Goal: Task Accomplishment & Management: Manage account settings

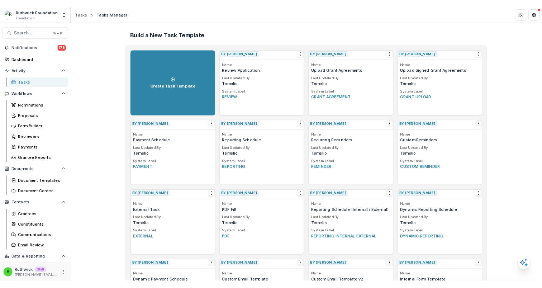
scroll to position [111, 0]
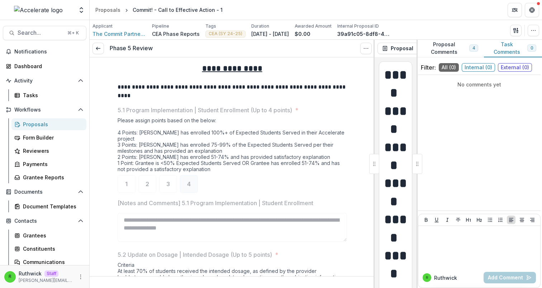
scroll to position [7083, 0]
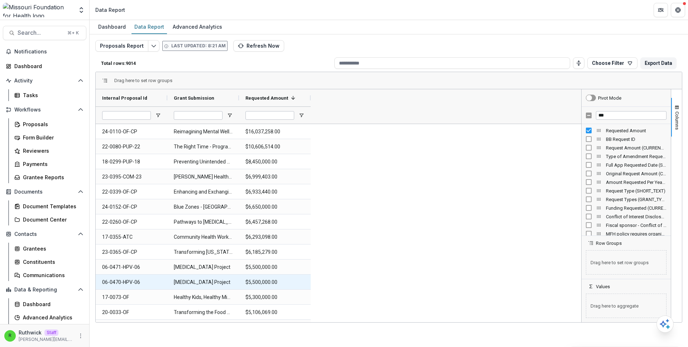
scroll to position [13, 0]
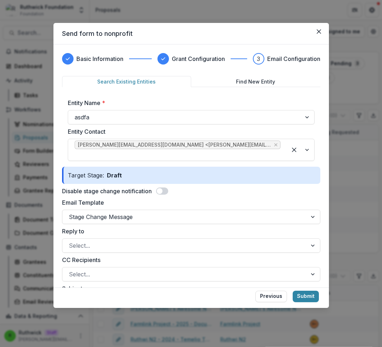
scroll to position [252, 0]
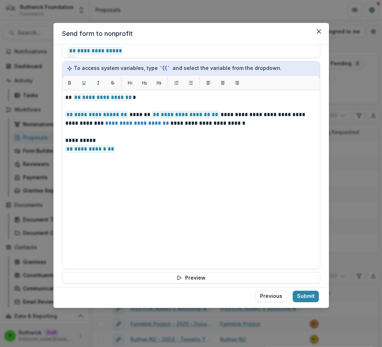
click at [244, 276] on div "**********" at bounding box center [191, 144] width 258 height 338
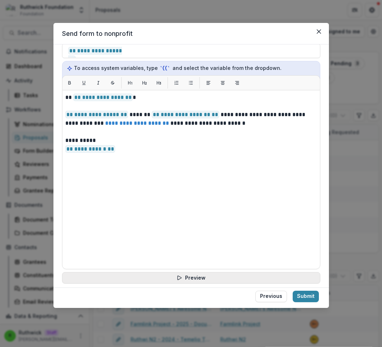
click at [247, 272] on button "Preview" at bounding box center [191, 277] width 258 height 11
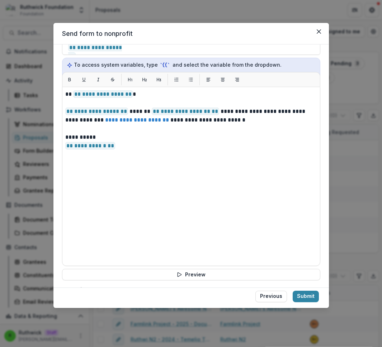
scroll to position [0, 0]
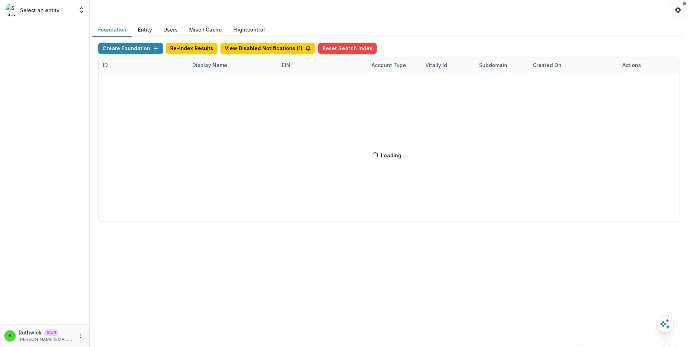
click at [219, 68] on div "Create Foundation Re-Index Results View Disabled Notifications ( 1 ) Reset Sear…" at bounding box center [389, 132] width 582 height 179
click at [218, 67] on div "Create Foundation Re-Index Results View Disabled Notifications ( 1 ) Reset Sear…" at bounding box center [389, 132] width 582 height 179
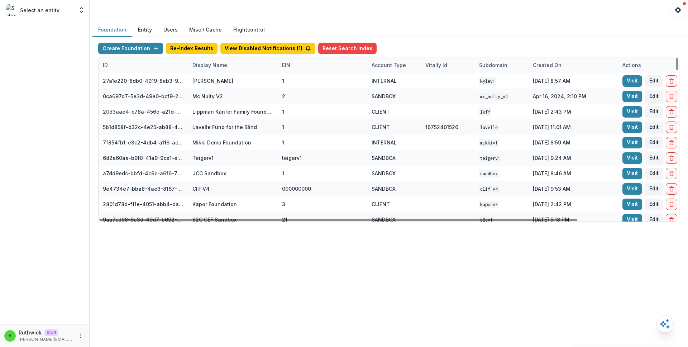
click at [218, 62] on div "Display Name" at bounding box center [209, 65] width 43 height 8
click at [233, 86] on input at bounding box center [233, 81] width 86 height 11
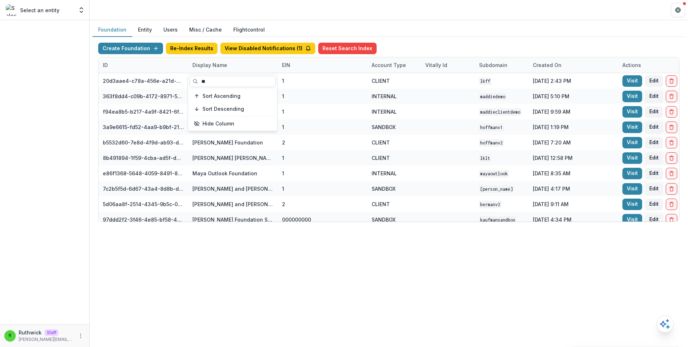
type input "*"
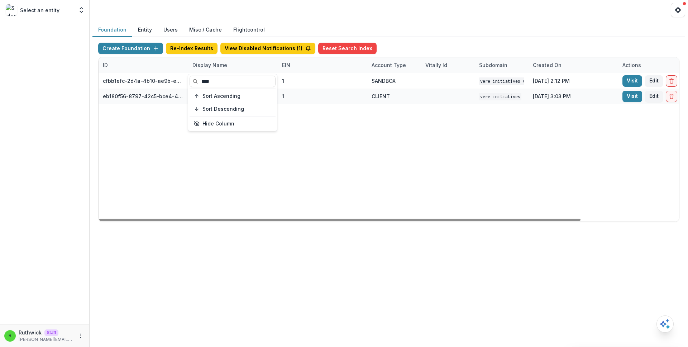
type input "****"
click at [408, 143] on div "cfbb1efc-2d4a-4b10-ae9b-e9e0913a1fa7 Vere Initiatives V1 1 SANDBOX Vere Initiat…" at bounding box center [448, 147] width 699 height 148
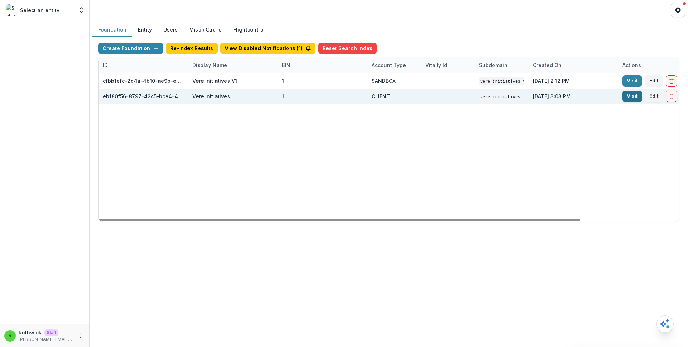
click at [627, 95] on link "Visit" at bounding box center [633, 96] width 20 height 11
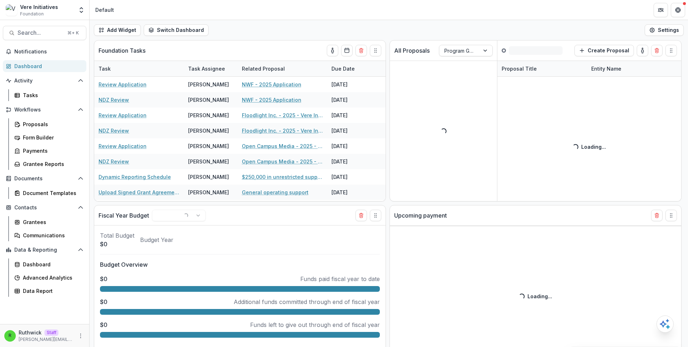
select select "******"
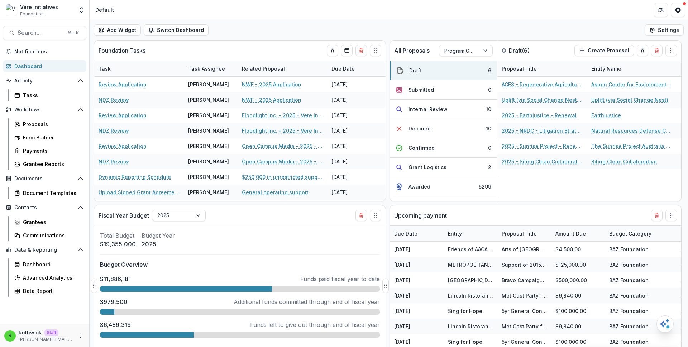
select select "******"
click at [60, 290] on div "Data Report" at bounding box center [52, 291] width 58 height 8
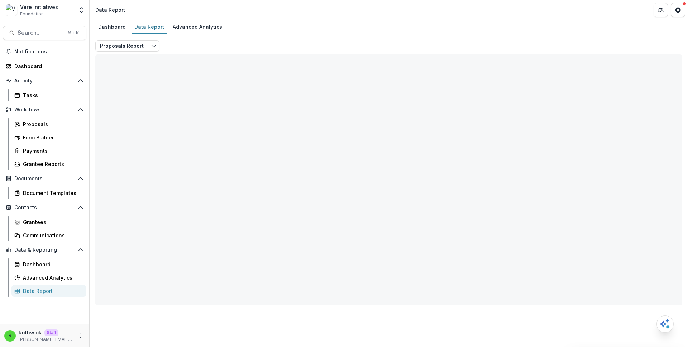
click at [385, 41] on div "Proposals Report Stale data. Please refresh. Refresh Now Total rows: 0 Choose F…" at bounding box center [388, 172] width 587 height 265
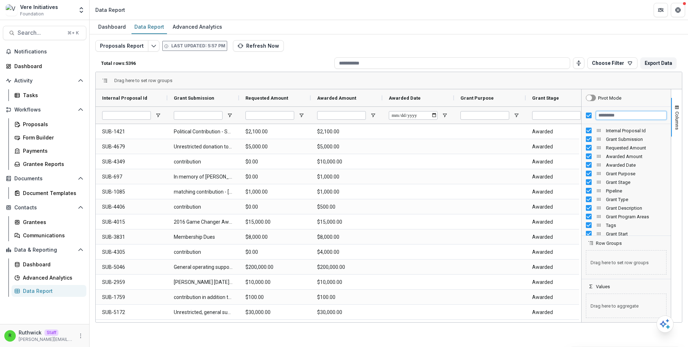
click at [613, 117] on input "Filter Columns Input" at bounding box center [631, 115] width 71 height 9
type input "***"
click at [334, 14] on header "Data Report" at bounding box center [389, 10] width 599 height 20
click at [370, 46] on div "Proposals Report Last updated: 5:57 PM Refresh Now Total rows: 5396 Choose Filt…" at bounding box center [388, 172] width 587 height 265
click at [157, 46] on button "Edit selected report" at bounding box center [153, 45] width 11 height 11
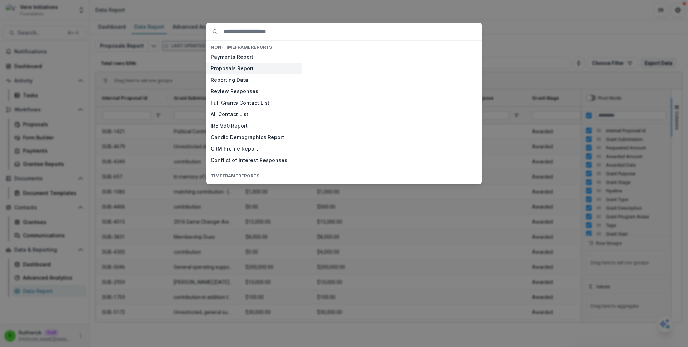
click at [235, 70] on button "Proposals Report" at bounding box center [254, 68] width 95 height 11
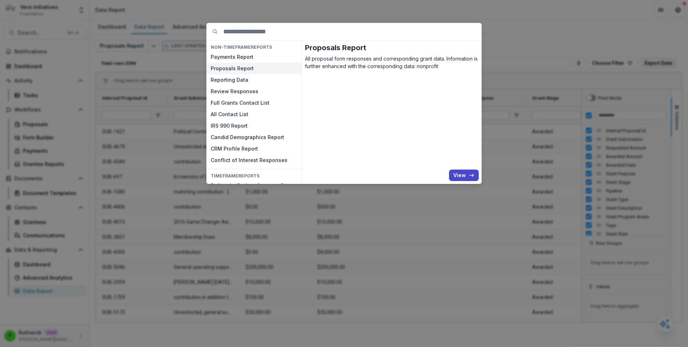
click at [235, 70] on button "Proposals Report" at bounding box center [254, 68] width 95 height 11
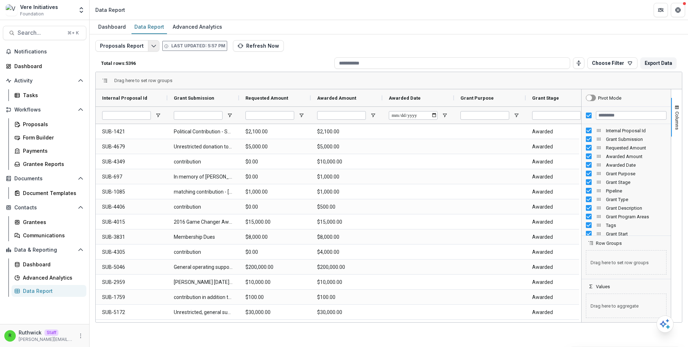
click at [151, 46] on icon "Edit selected report" at bounding box center [154, 46] width 6 height 6
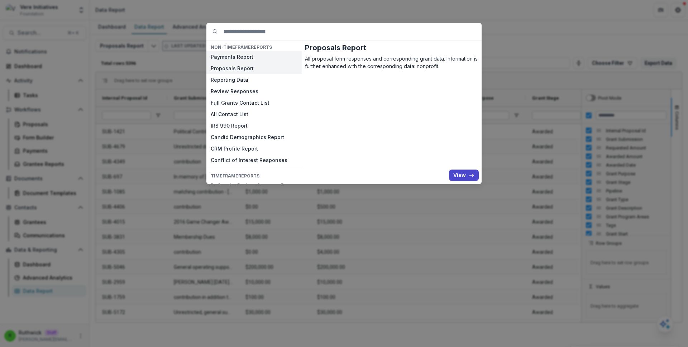
click at [246, 58] on button "Payments Report" at bounding box center [254, 56] width 95 height 11
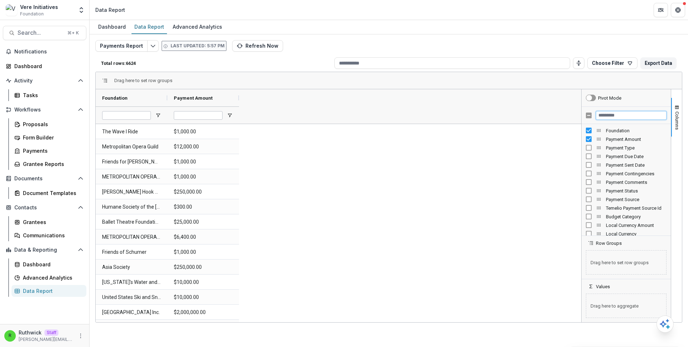
click at [625, 112] on input "Filter Columns Input" at bounding box center [631, 115] width 71 height 9
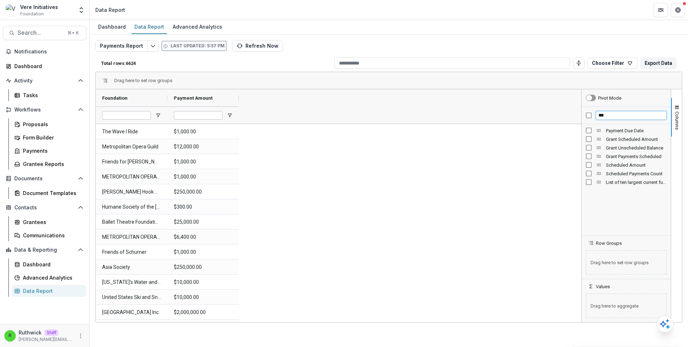
type input "**"
type input "***"
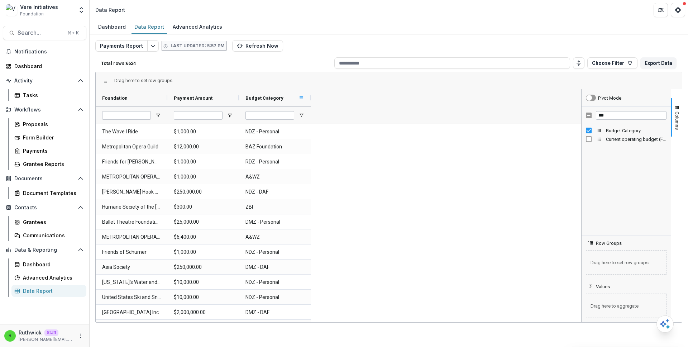
click at [302, 98] on span at bounding box center [302, 98] width 6 height 6
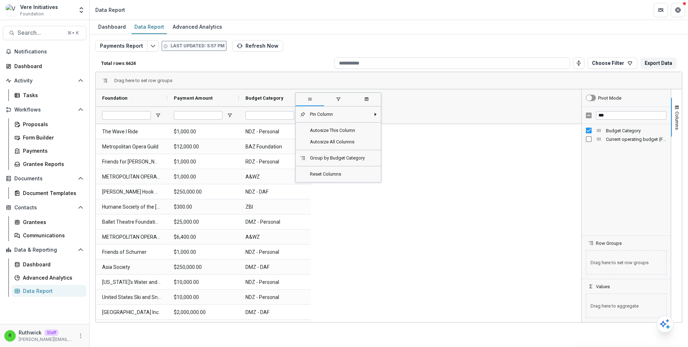
click at [339, 98] on span "filter" at bounding box center [339, 99] width 6 height 6
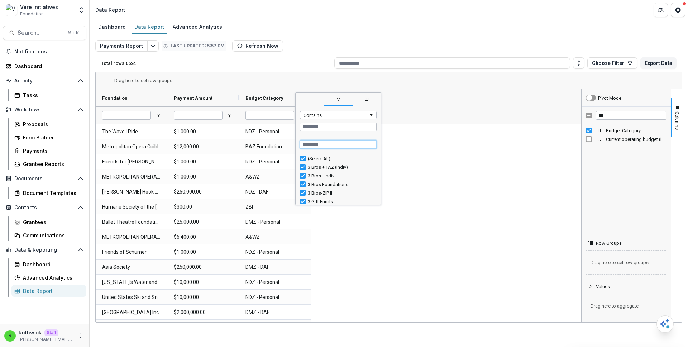
click at [321, 146] on input "Search filter values" at bounding box center [338, 144] width 77 height 9
type input "****"
type input "***"
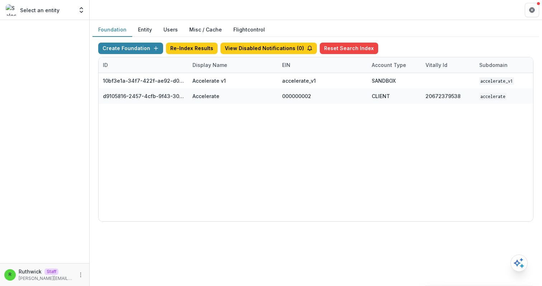
scroll to position [0, 265]
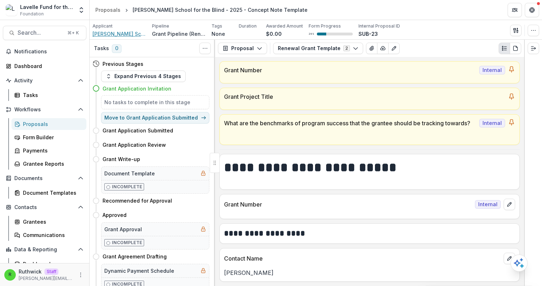
click at [129, 34] on span "[PERSON_NAME] School for the Blind" at bounding box center [120, 34] width 54 height 8
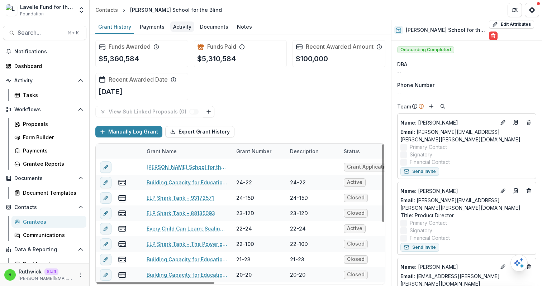
click at [184, 25] on div "Activity" at bounding box center [182, 27] width 24 height 10
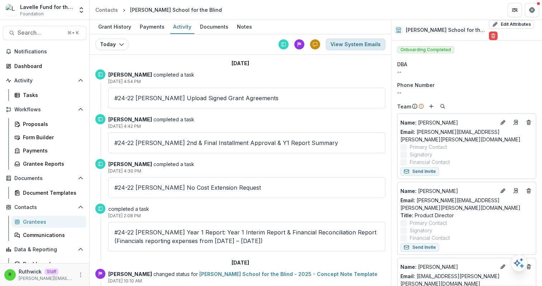
click at [351, 45] on button "View System Emails" at bounding box center [356, 44] width 60 height 11
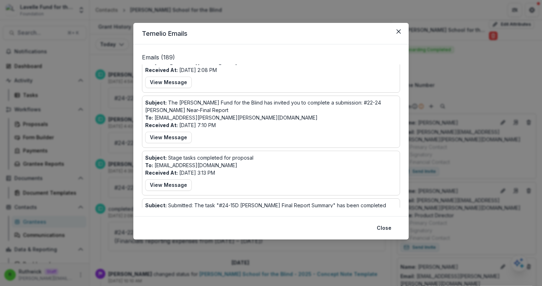
scroll to position [909, 0]
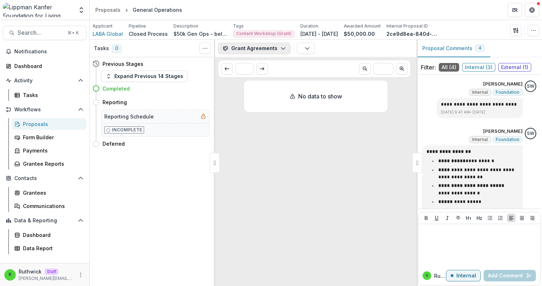
click at [264, 45] on button "Grant Agreements" at bounding box center [254, 48] width 73 height 11
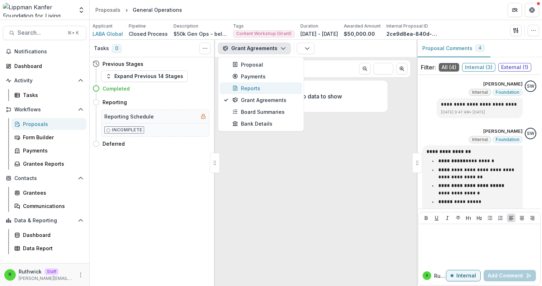
click at [260, 85] on div "Reports" at bounding box center [265, 89] width 66 height 8
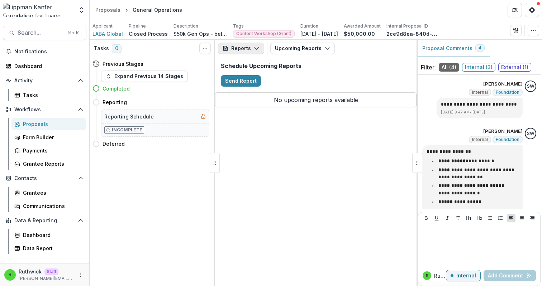
click at [255, 50] on icon "button" at bounding box center [257, 49] width 6 height 6
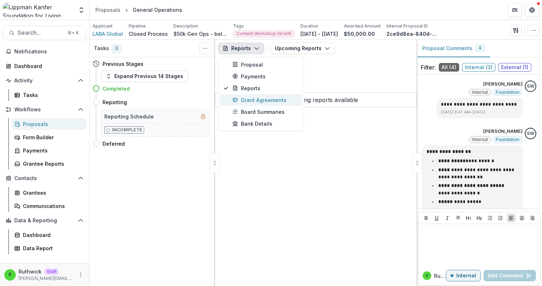
click at [263, 101] on div "Grant Agreements" at bounding box center [265, 100] width 66 height 8
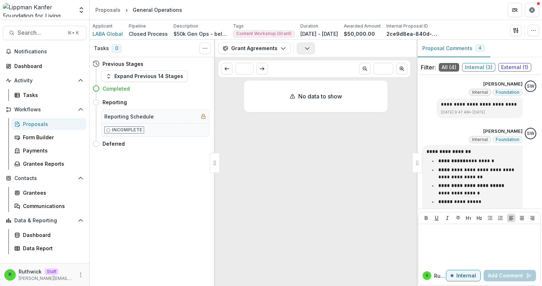
click at [303, 51] on button "button" at bounding box center [306, 48] width 18 height 11
click at [157, 71] on button "Expand Previous 14 Stages" at bounding box center [144, 76] width 87 height 11
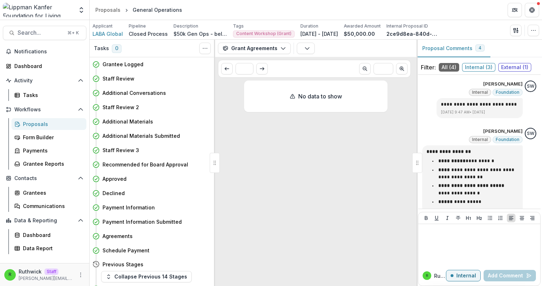
click at [320, 103] on div "No data to show" at bounding box center [315, 97] width 143 height 32
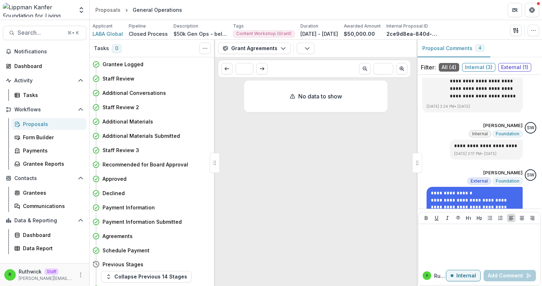
scroll to position [252, 0]
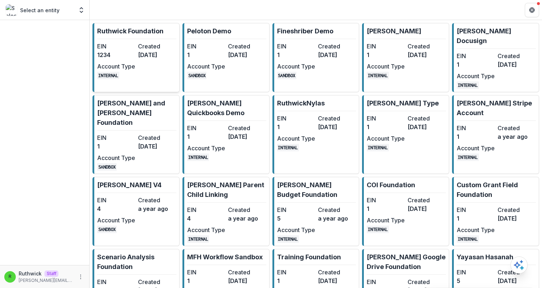
click at [152, 49] on dt "Created" at bounding box center [157, 46] width 38 height 9
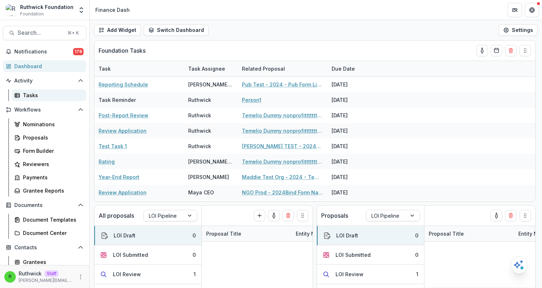
click at [38, 93] on div "Tasks" at bounding box center [52, 95] width 58 height 8
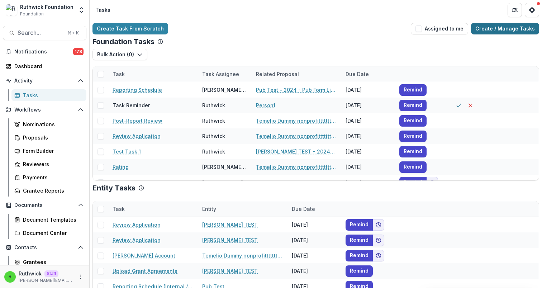
click at [502, 32] on link "Create / Manage Tasks" at bounding box center [505, 28] width 68 height 11
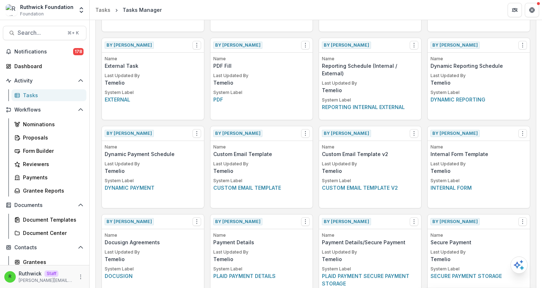
scroll to position [1109, 0]
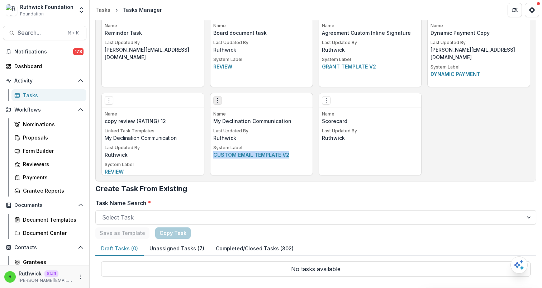
click at [216, 98] on icon "Options" at bounding box center [218, 101] width 6 height 6
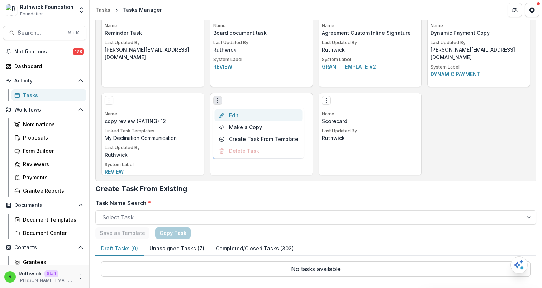
click at [238, 112] on link "Edit" at bounding box center [259, 115] width 88 height 12
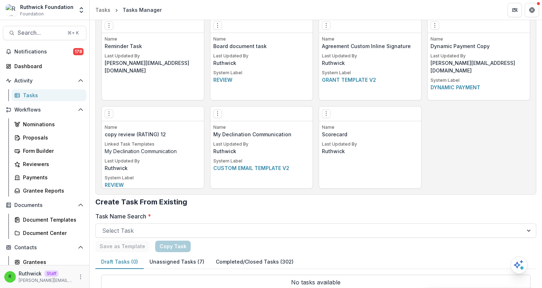
scroll to position [1109, 0]
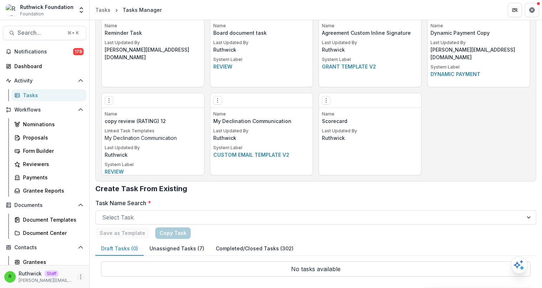
click at [80, 279] on icon "More" at bounding box center [81, 277] width 6 height 6
click at [118, 265] on link "User Settings" at bounding box center [125, 262] width 77 height 12
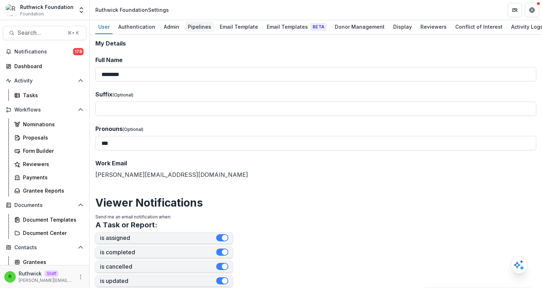
click at [197, 27] on div "Pipelines" at bounding box center [199, 27] width 29 height 10
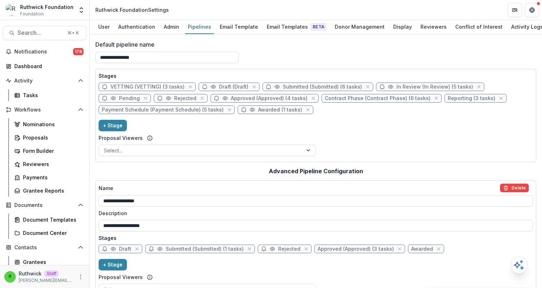
click at [399, 86] on span "In Review (In Review) (5 tasks)" at bounding box center [435, 87] width 77 height 6
select select "******"
select select "*****"
select select
click at [284, 97] on span "Approved (Approved) (4 tasks)" at bounding box center [269, 98] width 77 height 6
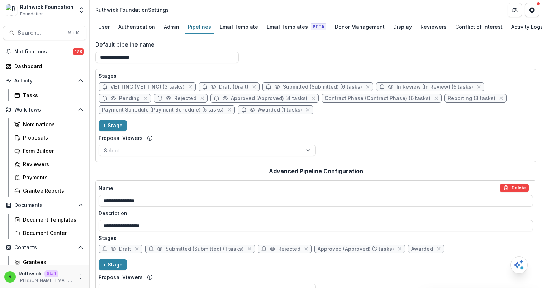
select select "********"
select select
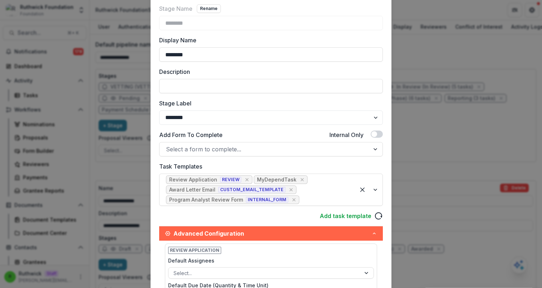
scroll to position [49, 0]
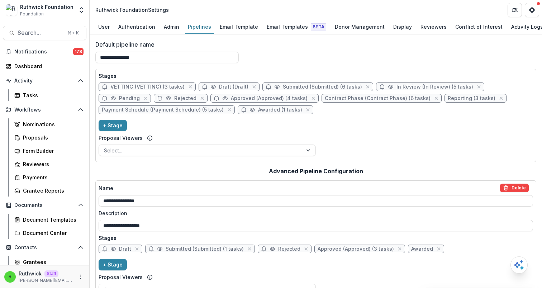
click at [284, 96] on span "Approved (Approved) (4 tasks)" at bounding box center [269, 98] width 77 height 6
select select "********"
select select
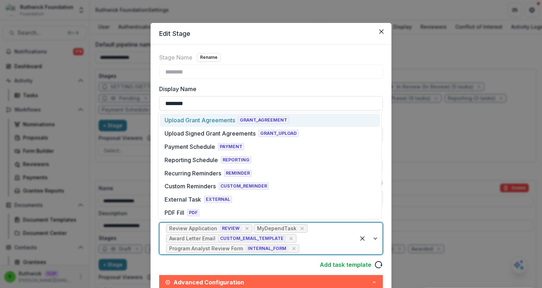
click at [310, 236] on div "Review Application REVIEW MyDependTask Award Letter Email CUSTOM_EMAIL_TEMPLATE…" at bounding box center [258, 239] width 196 height 32
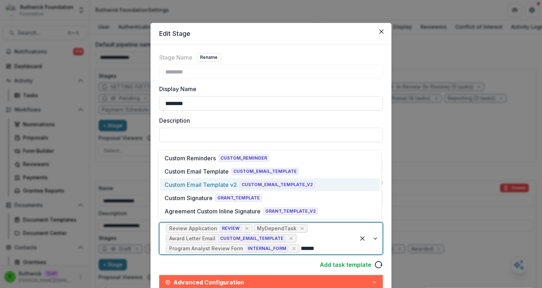
type input "******"
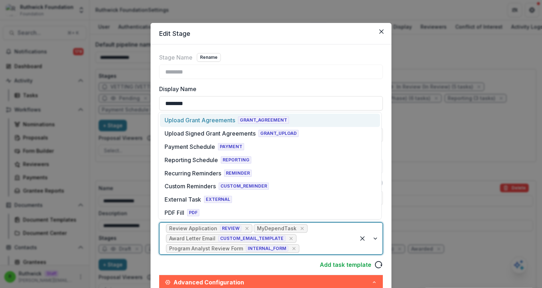
click at [313, 238] on div "Review Application REVIEW MyDependTask Award Letter Email CUSTOM_EMAIL_TEMPLATE…" at bounding box center [258, 239] width 196 height 32
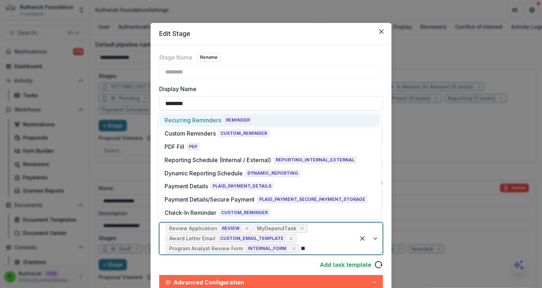
type input "***"
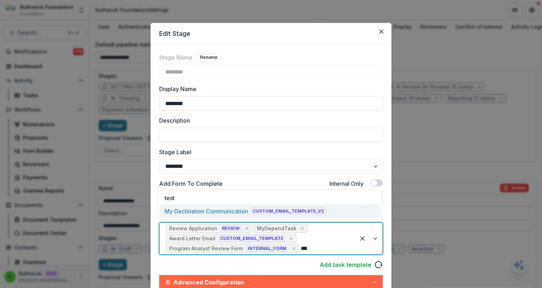
click at [215, 213] on div "My Declination Communication" at bounding box center [207, 211] width 84 height 9
select select
select select "****"
select select
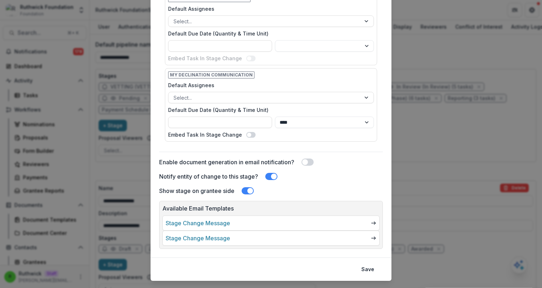
scroll to position [555, 0]
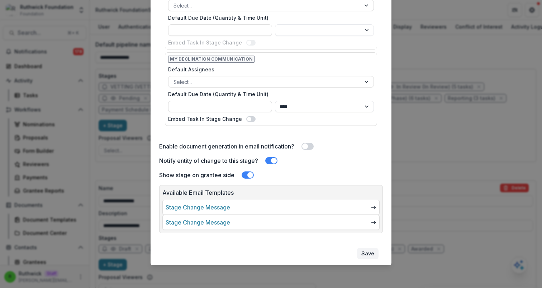
click at [370, 249] on button "Save" at bounding box center [368, 253] width 22 height 11
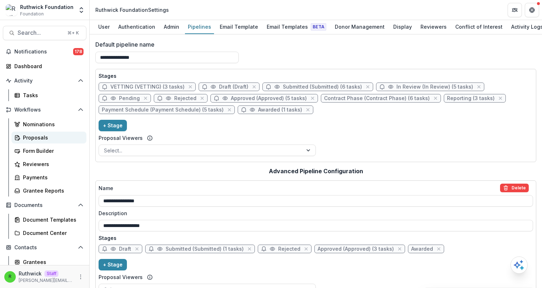
click at [53, 134] on div "Proposals" at bounding box center [52, 138] width 58 height 8
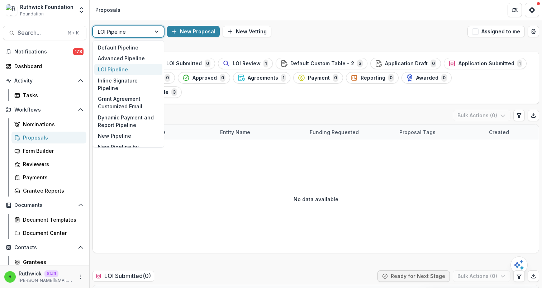
click at [125, 33] on div at bounding box center [122, 31] width 48 height 9
click at [128, 43] on div "Default Pipeline" at bounding box center [128, 47] width 68 height 11
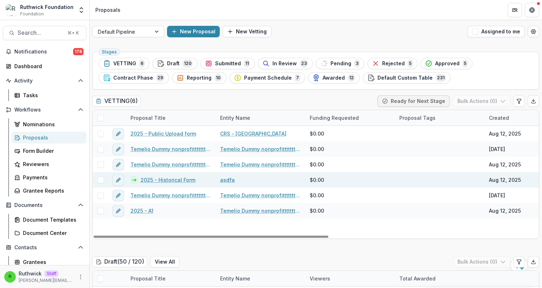
click at [157, 179] on link "2025 - Historical Form" at bounding box center [168, 180] width 55 height 8
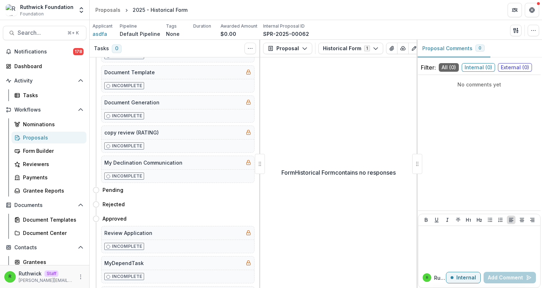
scroll to position [287, 0]
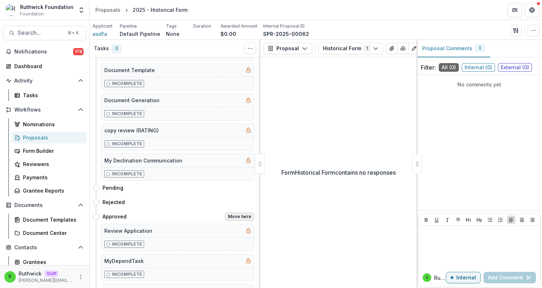
click at [241, 215] on button "Move here" at bounding box center [240, 216] width 30 height 9
select select "********"
select select
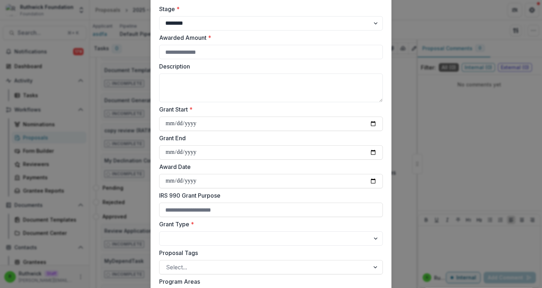
scroll to position [47, 0]
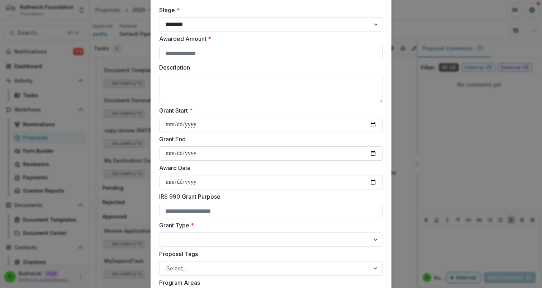
click at [283, 53] on input "Awarded Amount *" at bounding box center [271, 53] width 224 height 14
type input "*****"
click at [370, 122] on input "Grant Start *" at bounding box center [271, 125] width 224 height 14
type input "**********"
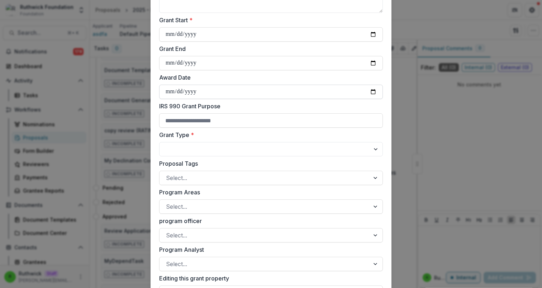
scroll to position [138, 0]
click at [199, 148] on select "*** ***" at bounding box center [271, 148] width 224 height 14
select select "**********"
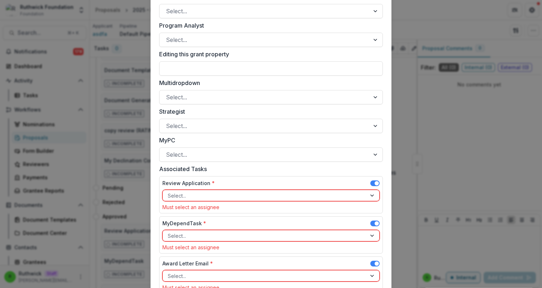
scroll to position [386, 0]
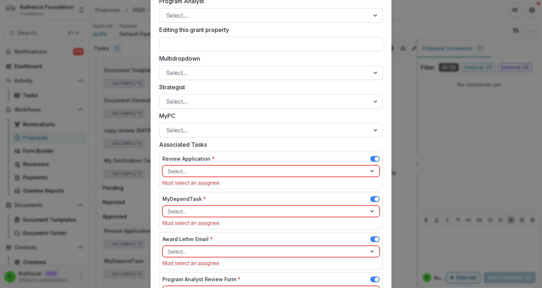
click at [370, 159] on span at bounding box center [374, 159] width 9 height 6
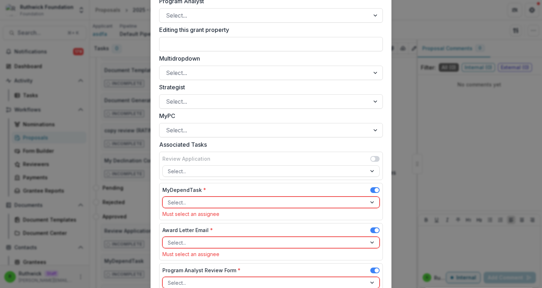
click at [375, 189] on span at bounding box center [377, 190] width 4 height 4
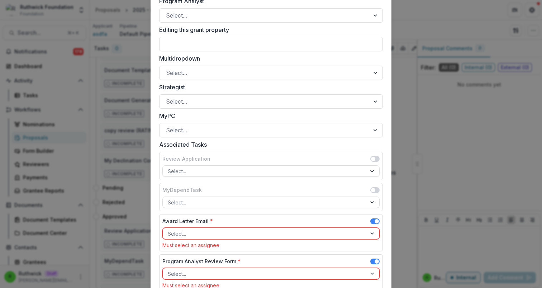
click at [374, 217] on div "Award Letter Email * Select... Must select an assignee" at bounding box center [271, 232] width 224 height 37
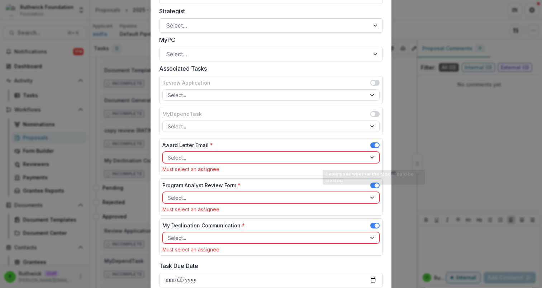
scroll to position [463, 0]
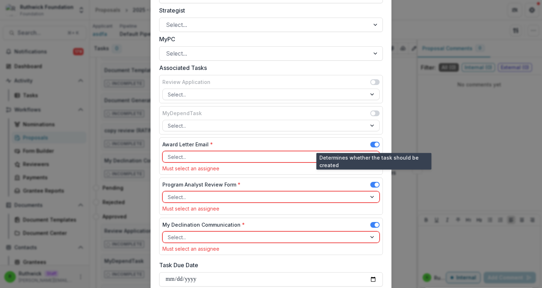
click at [373, 145] on span at bounding box center [374, 145] width 9 height 6
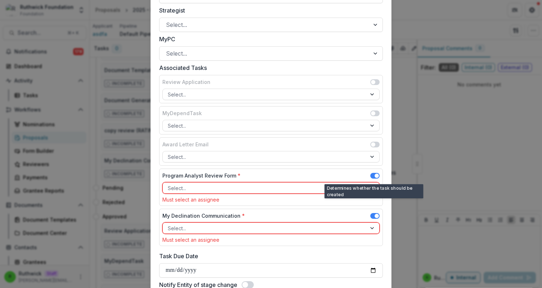
click at [373, 175] on span at bounding box center [374, 176] width 9 height 6
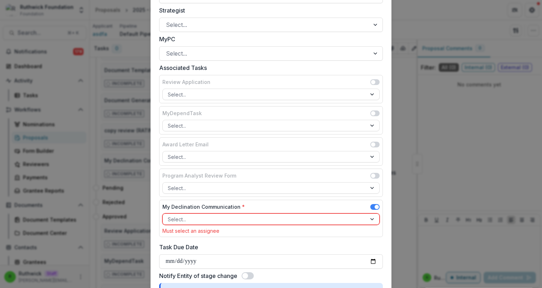
click at [292, 221] on div at bounding box center [265, 219] width 194 height 9
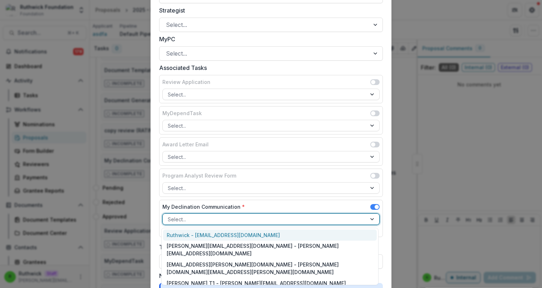
click at [292, 236] on div "Ruthwick - ruthwick@trytemelio.com" at bounding box center [270, 234] width 214 height 11
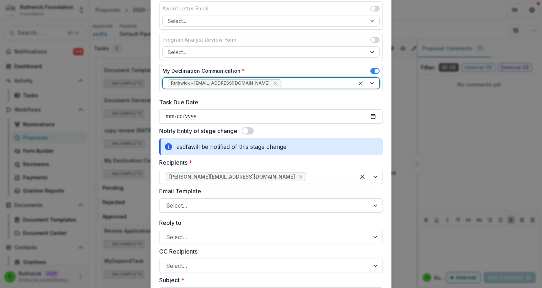
click at [253, 133] on span at bounding box center [248, 130] width 12 height 7
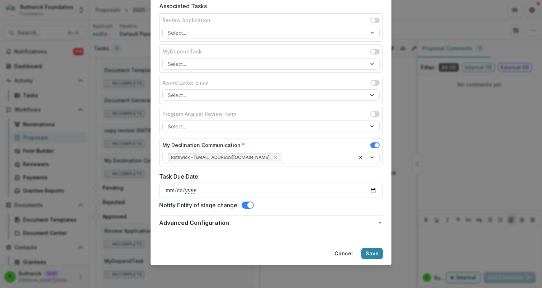
scroll to position [525, 0]
click at [371, 254] on button "Save" at bounding box center [372, 253] width 22 height 11
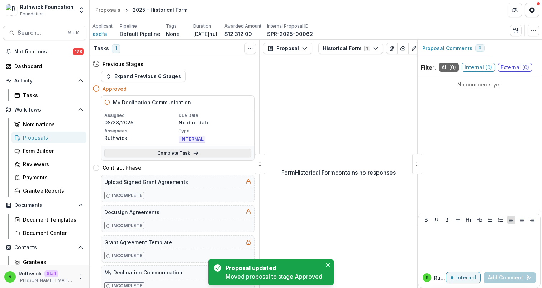
click at [177, 153] on link "Complete Task" at bounding box center [177, 153] width 147 height 9
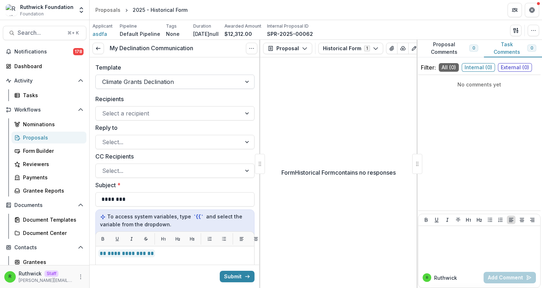
click at [165, 84] on div at bounding box center [168, 82] width 133 height 10
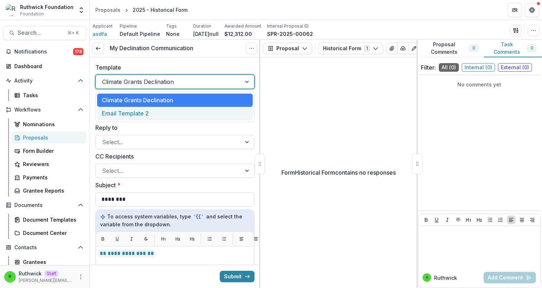
click at [171, 113] on div "Email Template 2" at bounding box center [175, 113] width 156 height 13
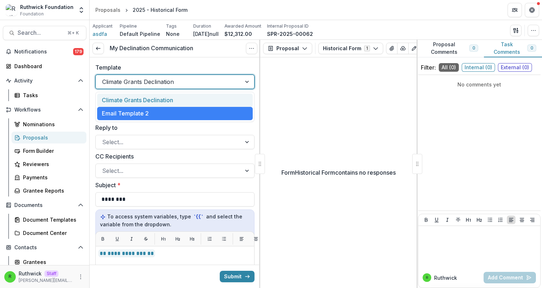
click at [164, 78] on div at bounding box center [168, 82] width 133 height 10
click at [166, 100] on div "Climate Grants Declination" at bounding box center [175, 100] width 156 height 13
click at [163, 75] on div "Climate Grants Declination" at bounding box center [174, 82] width 159 height 14
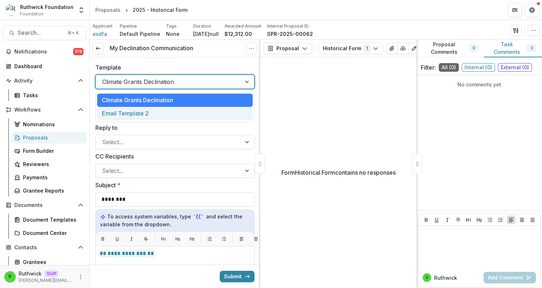
click at [169, 119] on div "Email Template 2" at bounding box center [175, 113] width 156 height 13
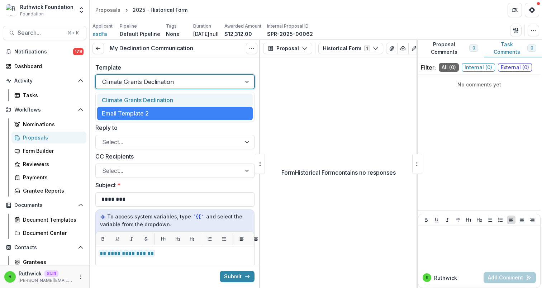
click at [137, 87] on div "Climate Grants Declination" at bounding box center [169, 81] width 146 height 11
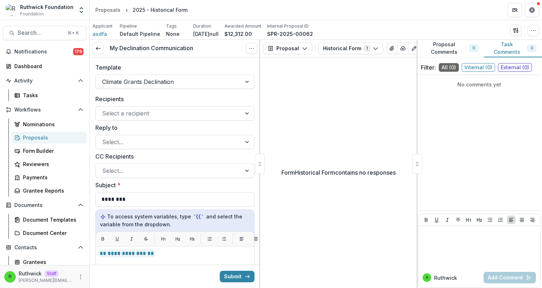
click at [313, 98] on div "Form Historical Form contains no responses" at bounding box center [338, 172] width 156 height 231
click at [314, 100] on div "Form Historical Form contains no responses" at bounding box center [338, 172] width 156 height 231
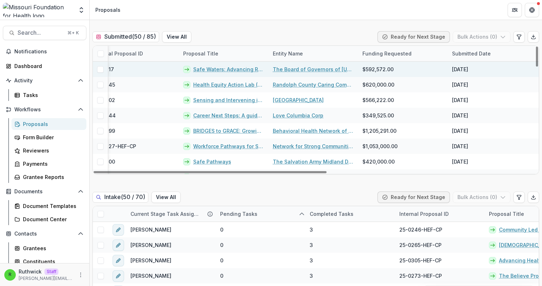
scroll to position [0, 60]
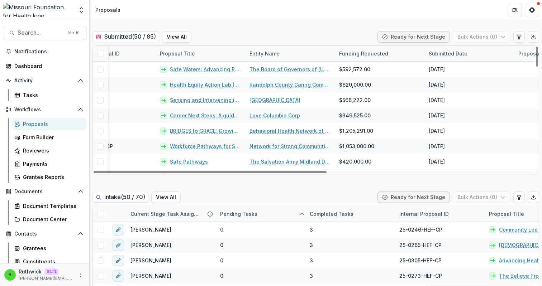
click at [366, 57] on div "Funding Requested" at bounding box center [380, 53] width 90 height 15
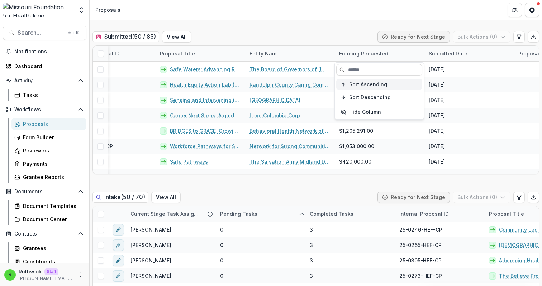
click at [374, 84] on span "Sort Ascending" at bounding box center [368, 85] width 38 height 6
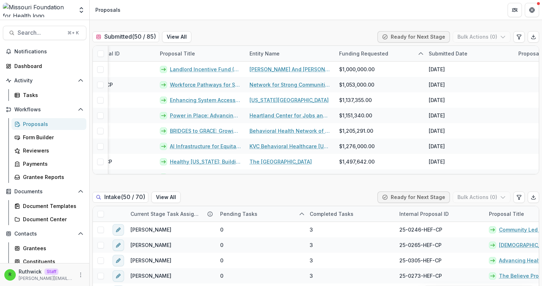
click at [343, 33] on div "Submitted ( 50 / 85 ) View All Ready for Next Stage Bulk Actions ( 0 )" at bounding box center [316, 38] width 447 height 14
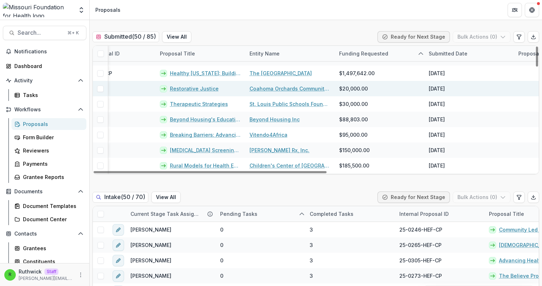
scroll to position [52, 60]
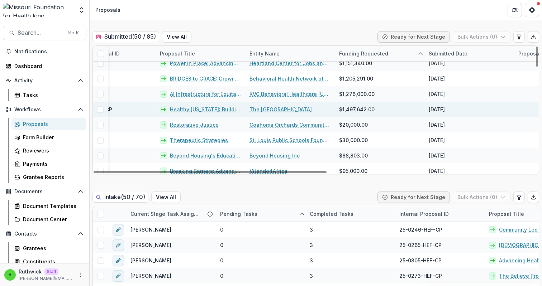
click at [340, 112] on span "$1,497,642.00" at bounding box center [356, 110] width 35 height 8
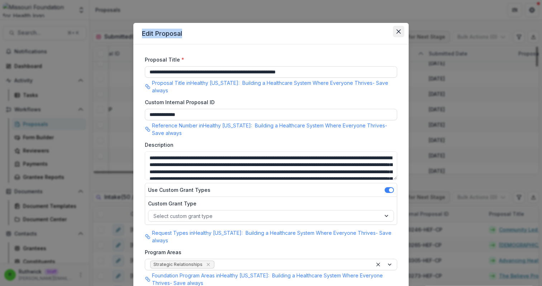
click at [398, 34] on button "Close" at bounding box center [398, 31] width 11 height 11
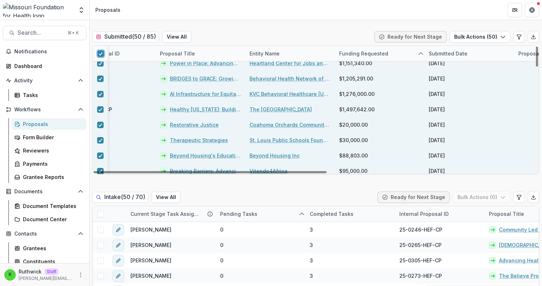
click at [335, 33] on div "Submitted ( 50 / 85 ) View All Ready for Next Stage Bulk Actions ( 50 )" at bounding box center [316, 38] width 447 height 14
click at [101, 55] on icon at bounding box center [101, 54] width 4 height 4
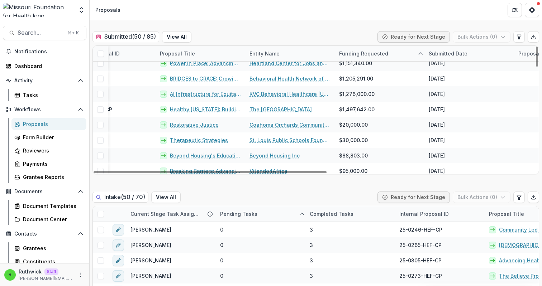
click at [262, 32] on div "Submitted ( 50 / 85 ) View All Ready for Next Stage Bulk Actions ( 0 )" at bounding box center [316, 38] width 447 height 14
click at [36, 67] on div "Dashboard" at bounding box center [47, 66] width 66 height 8
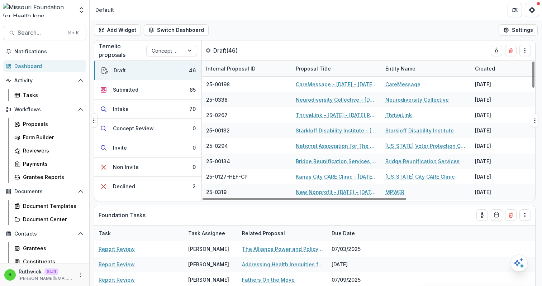
click at [409, 68] on div "Entity Name" at bounding box center [400, 69] width 39 height 8
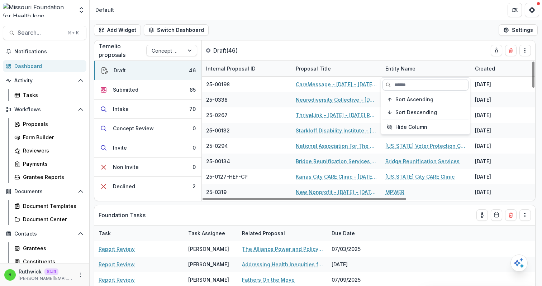
click at [412, 79] on input at bounding box center [426, 84] width 86 height 11
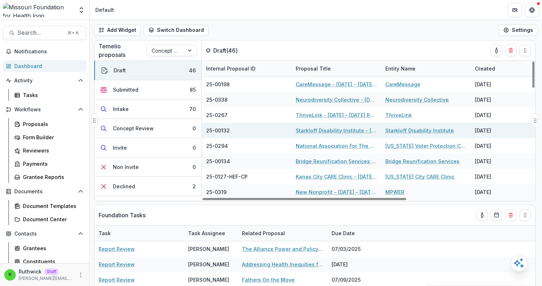
click at [511, 127] on div "[DATE]" at bounding box center [516, 130] width 90 height 15
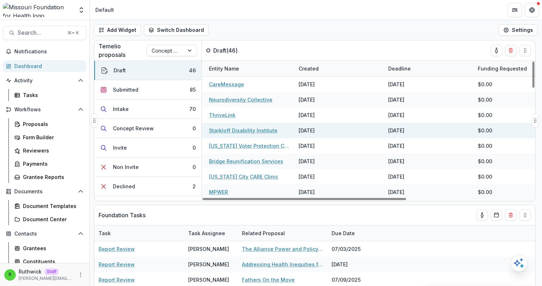
scroll to position [0, 204]
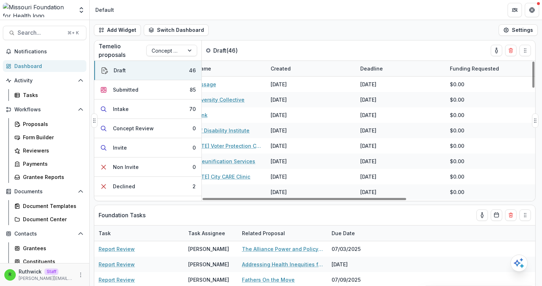
click at [490, 70] on div "Funding Requested" at bounding box center [475, 69] width 58 height 8
click at [488, 69] on div "Funding Requested" at bounding box center [475, 69] width 58 height 8
click at [463, 38] on div "Add Widget Switch Dashboard Default DLS Dashboard New Dashboard Settings" at bounding box center [316, 30] width 453 height 20
click at [469, 67] on div "Funding Requested" at bounding box center [475, 69] width 58 height 8
click at [468, 57] on div "Temelio proposals Concept Paper Draft ( 46 )" at bounding box center [299, 51] width 411 height 20
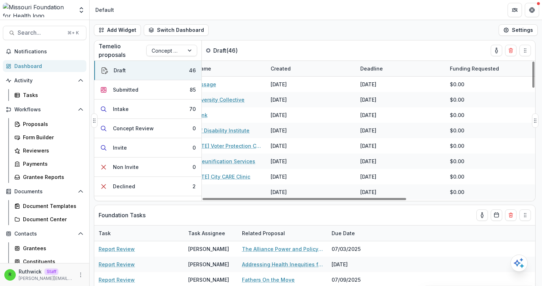
click at [469, 76] on div "Funding Requested" at bounding box center [491, 68] width 90 height 15
click at [469, 65] on div "Funding Requested" at bounding box center [475, 69] width 58 height 8
click at [464, 43] on div "Temelio proposals Concept Paper Draft ( 46 )" at bounding box center [299, 51] width 411 height 20
click at [469, 62] on div "Funding Requested" at bounding box center [491, 68] width 90 height 15
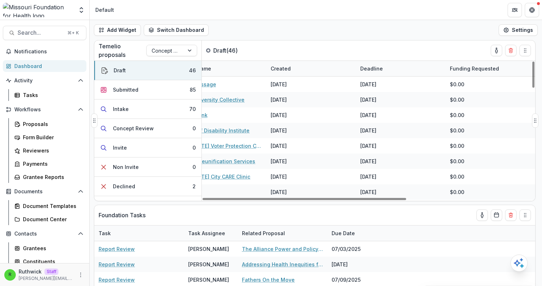
click at [465, 47] on div "Temelio proposals Concept Paper Draft ( 46 )" at bounding box center [299, 51] width 411 height 20
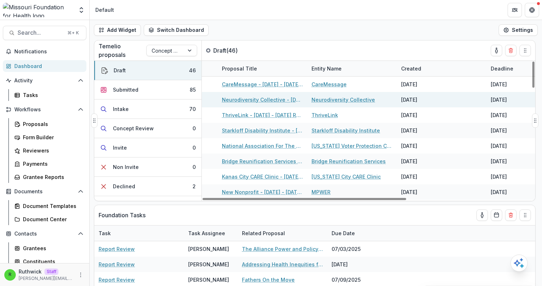
scroll to position [0, 0]
